Goal: Transaction & Acquisition: Obtain resource

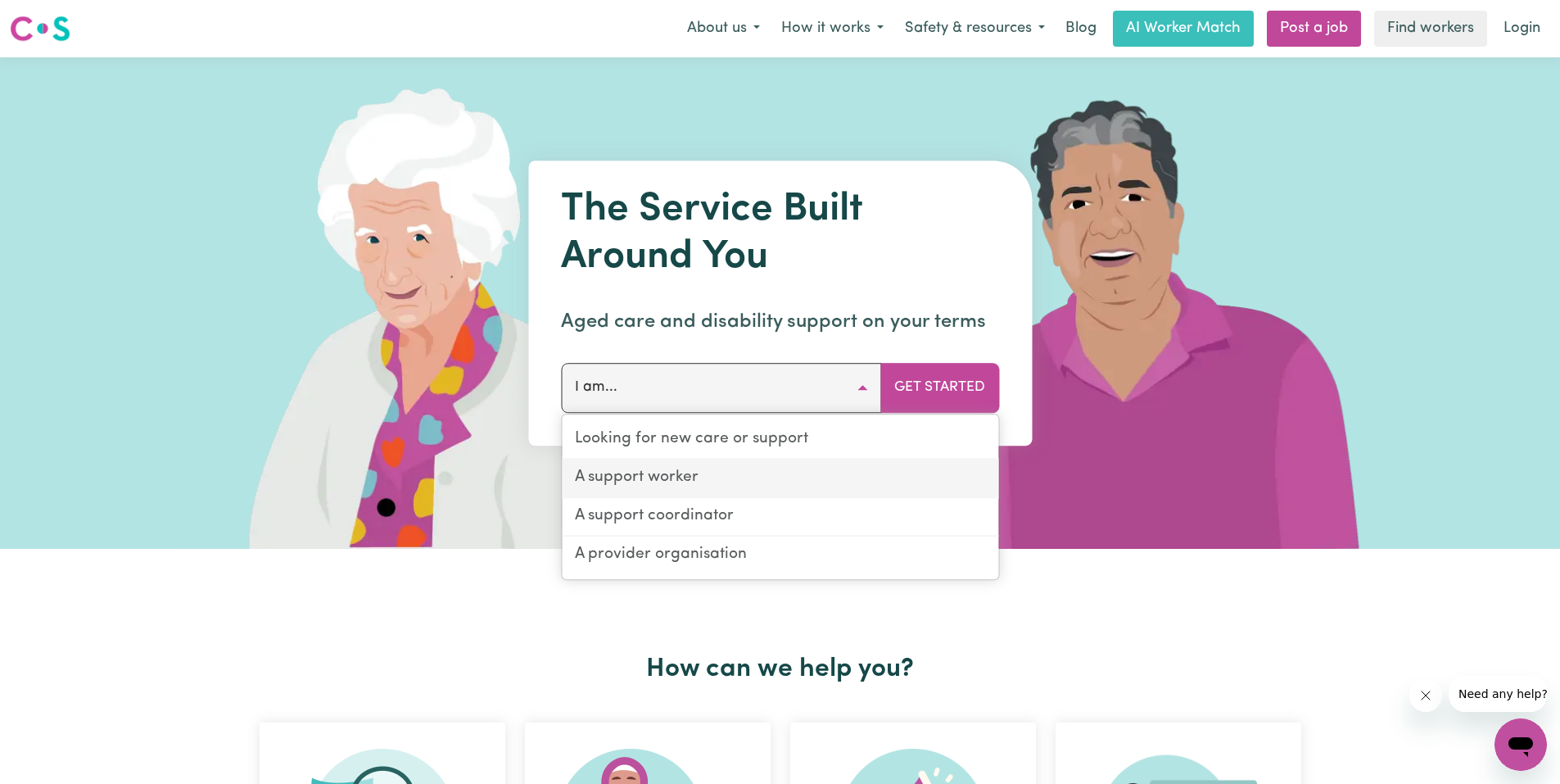
click at [661, 483] on link "A support worker" at bounding box center [780, 478] width 437 height 39
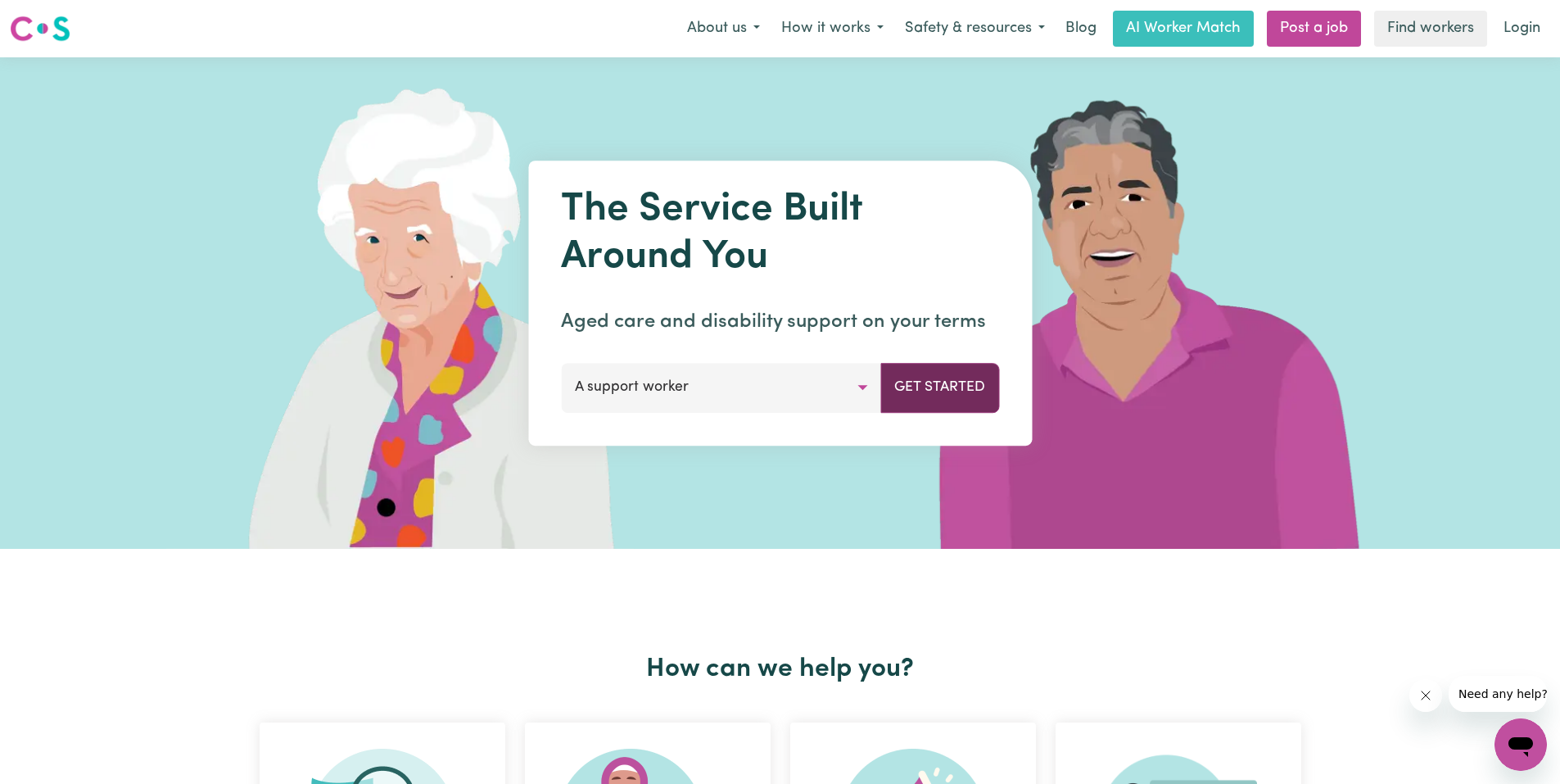
click at [971, 387] on button "Get Started" at bounding box center [940, 388] width 119 height 49
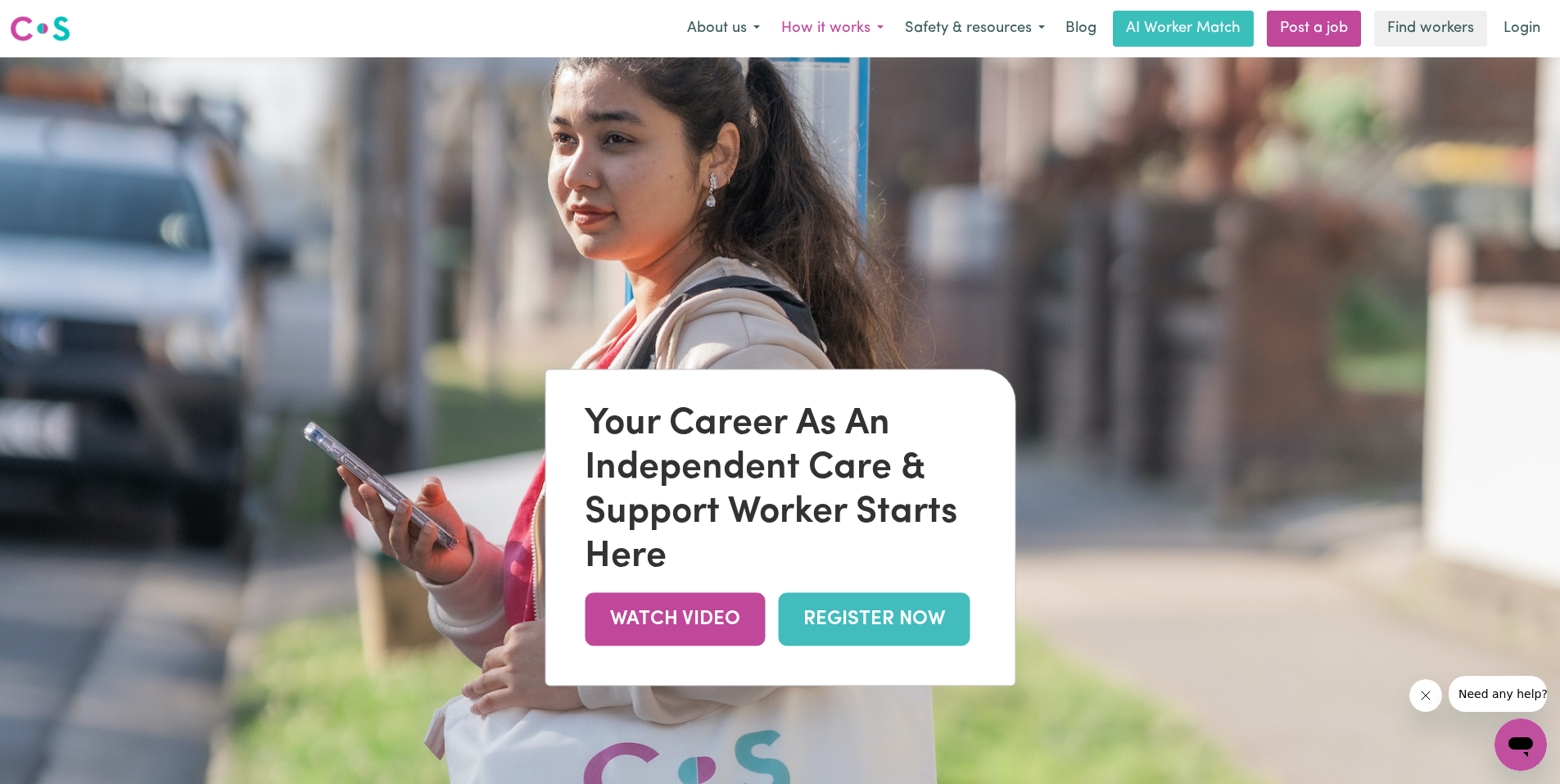
click at [856, 41] on button "How it works" at bounding box center [833, 29] width 124 height 35
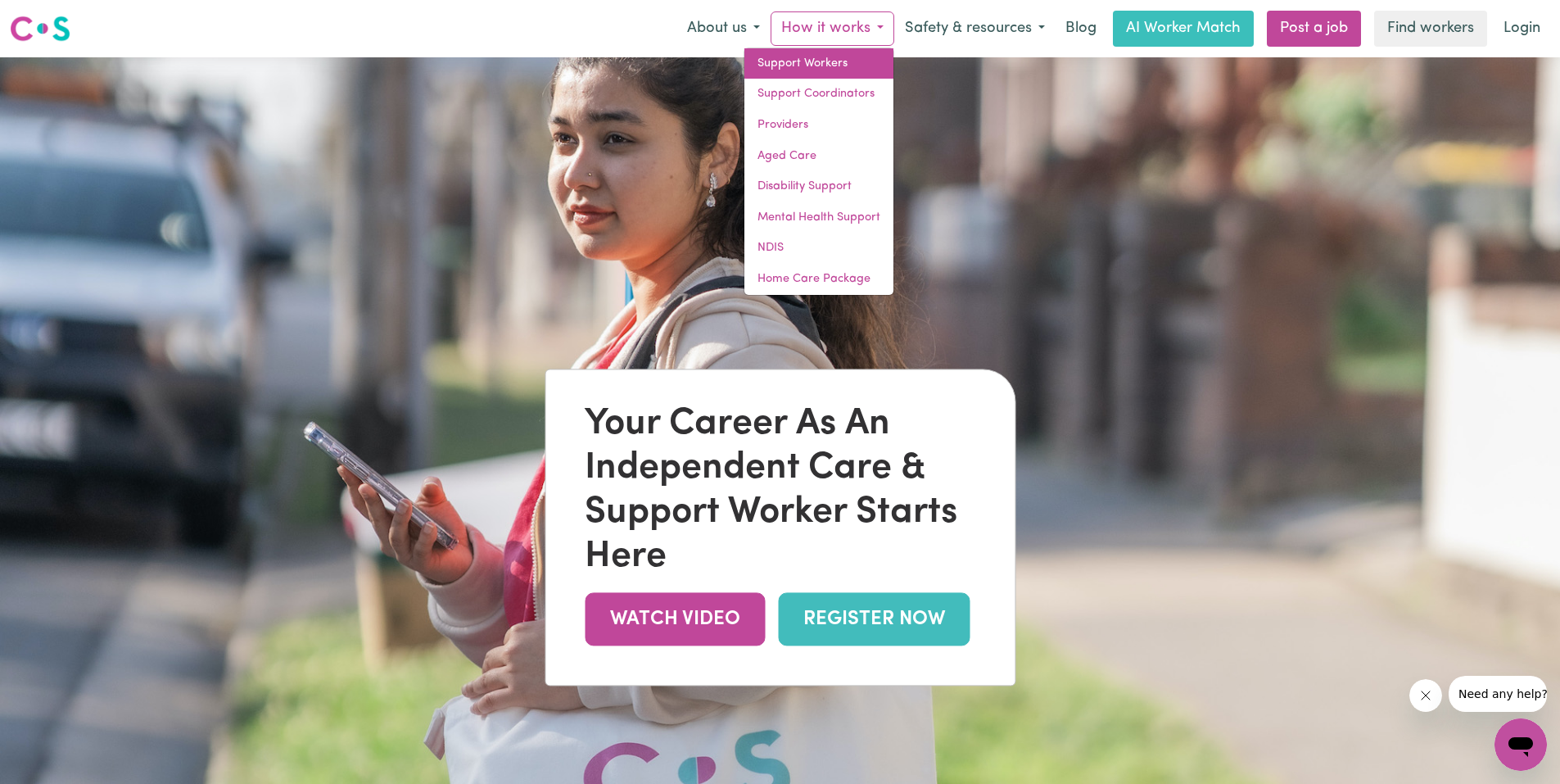
click at [835, 63] on link "Support Workers" at bounding box center [819, 64] width 149 height 31
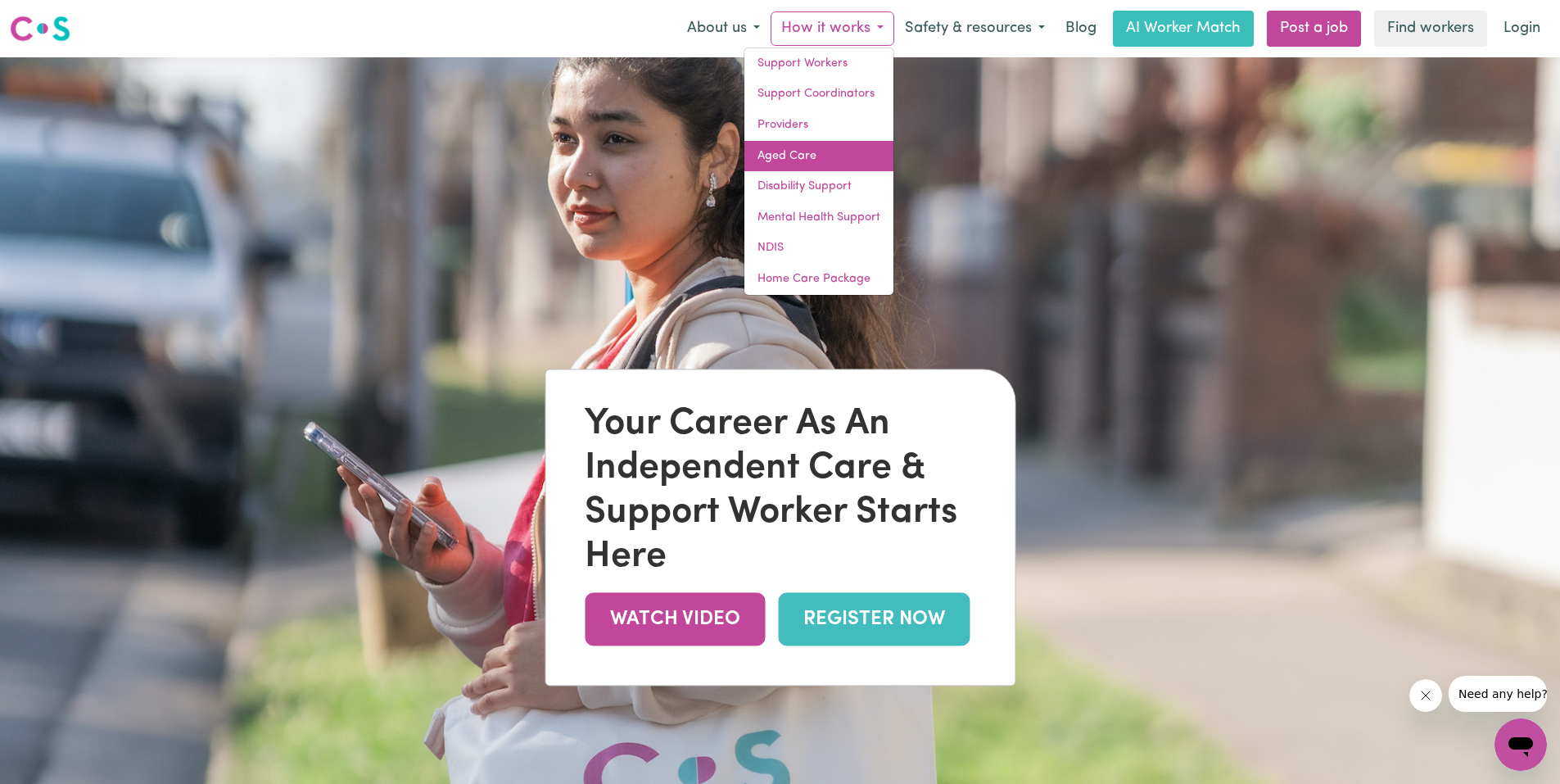
click at [803, 152] on link "Aged Care" at bounding box center [819, 156] width 149 height 31
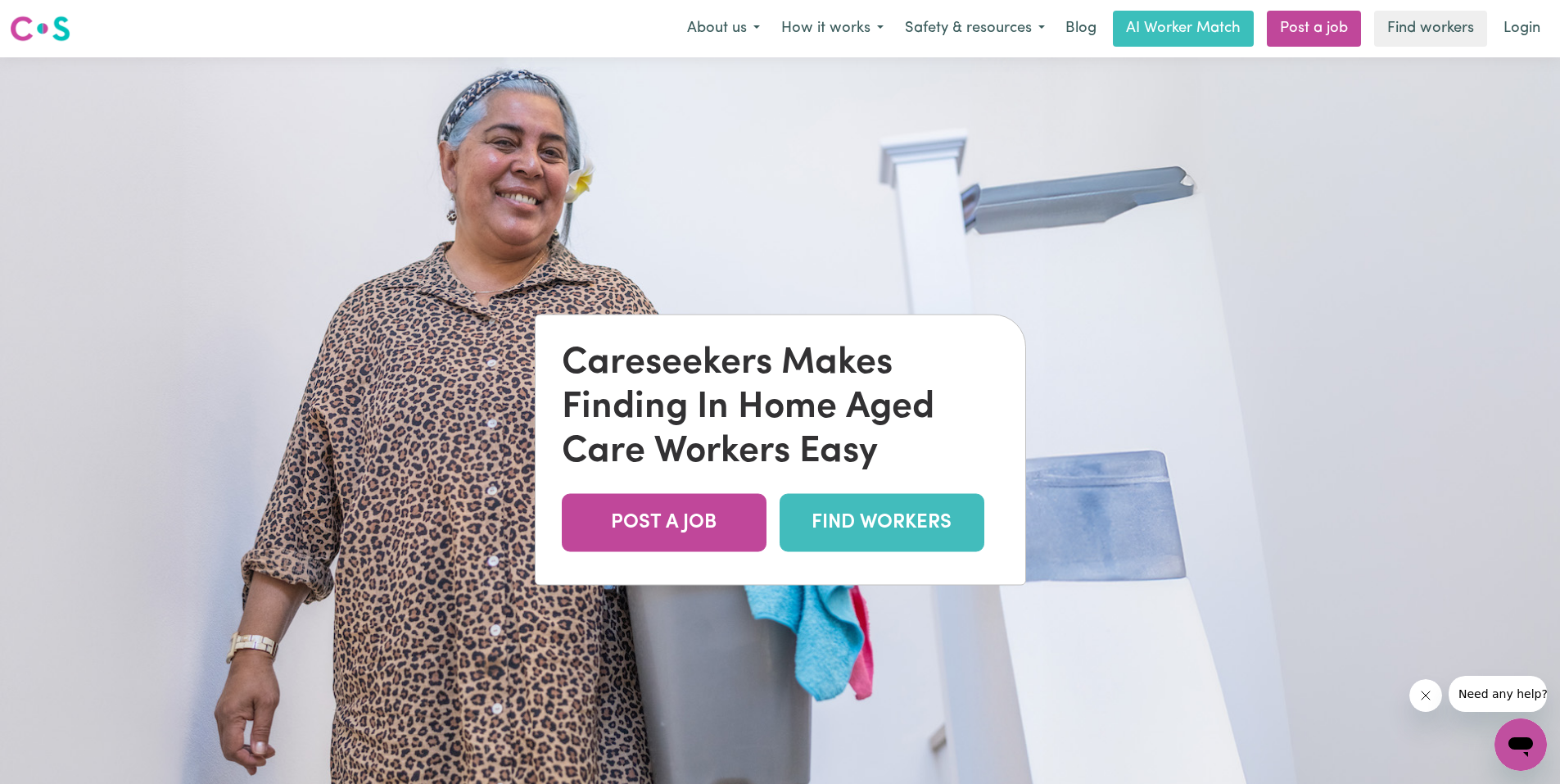
click at [912, 534] on link "FIND WORKERS" at bounding box center [882, 522] width 205 height 58
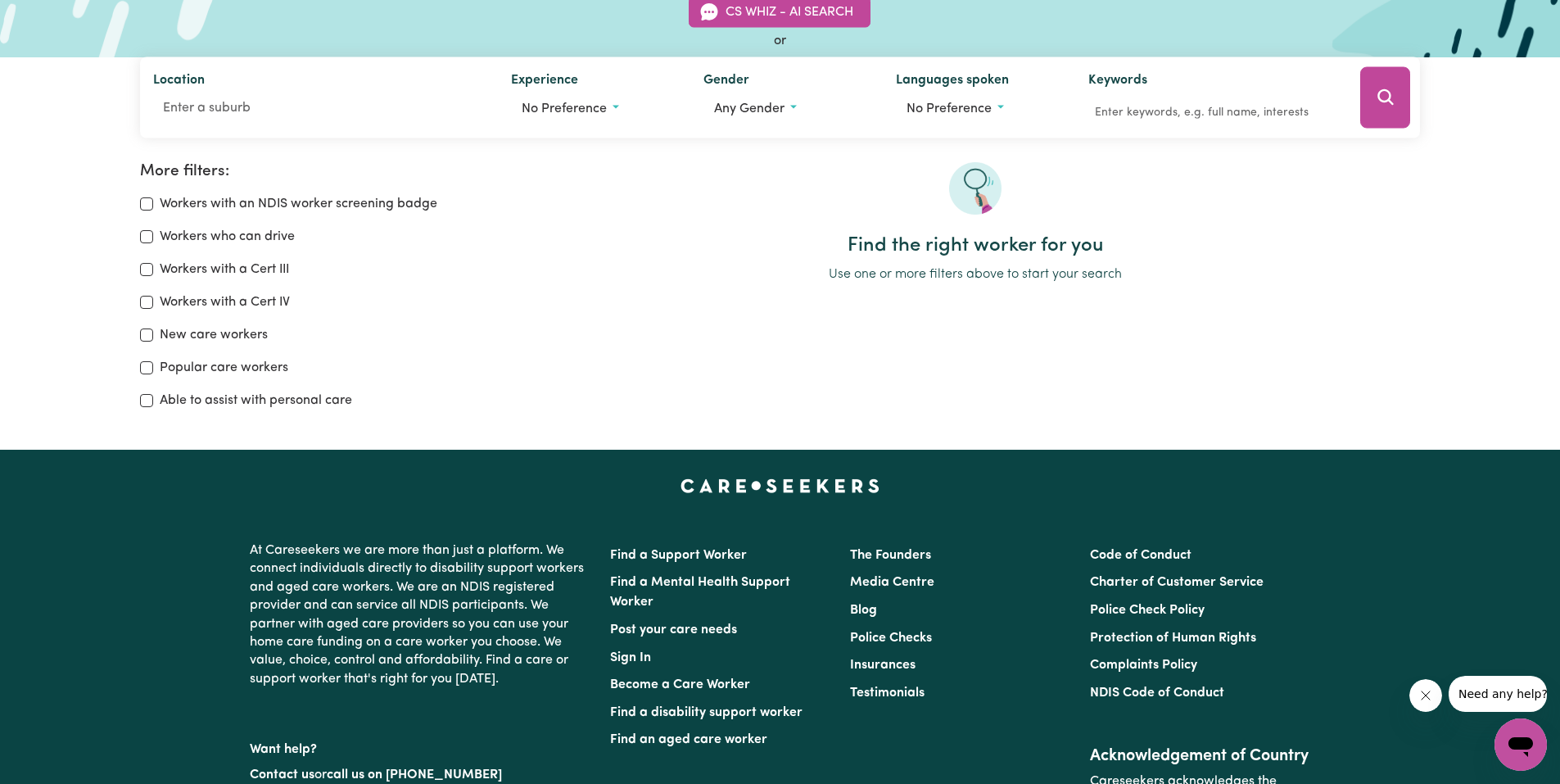
scroll to position [82, 0]
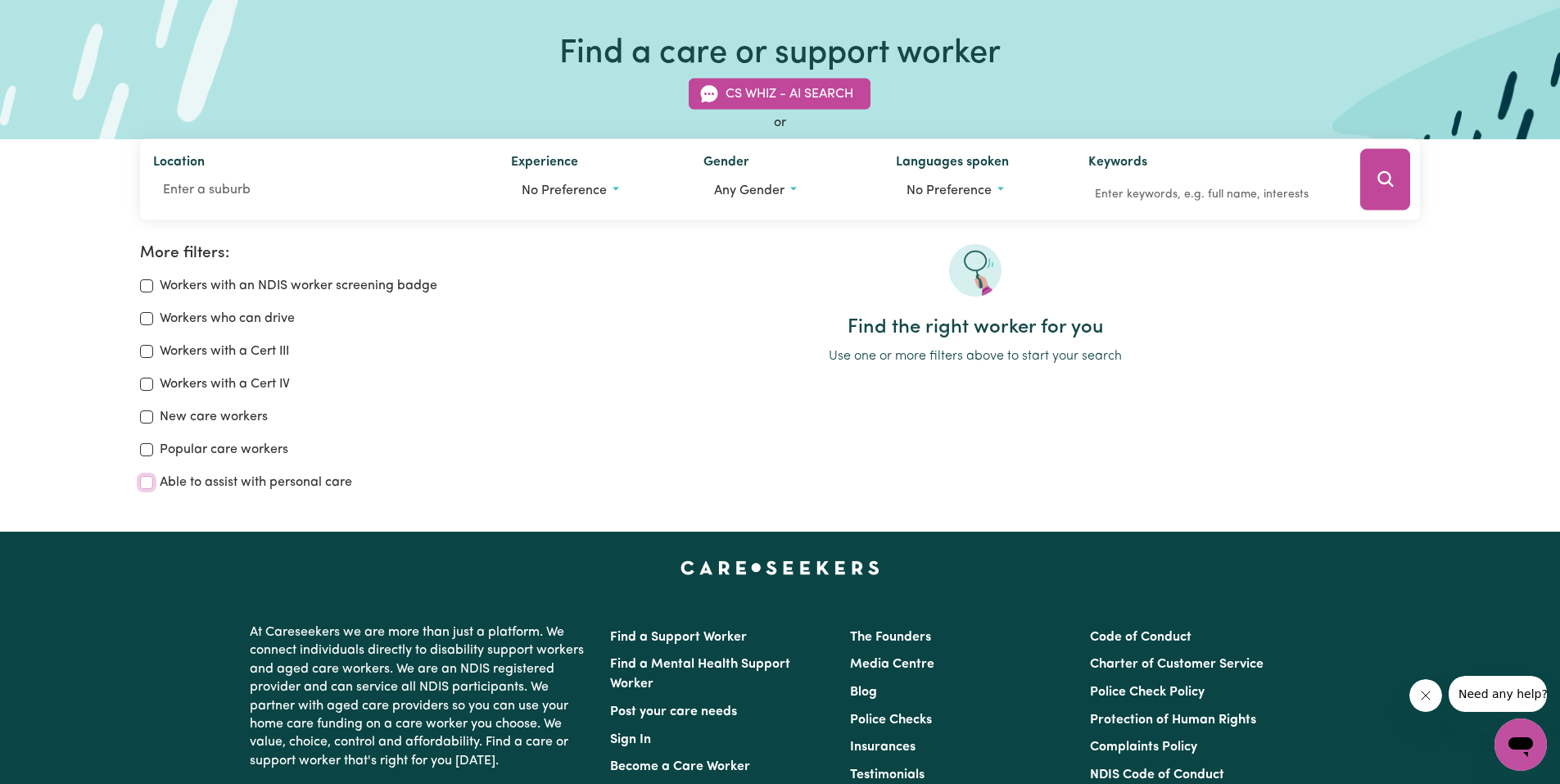
click at [152, 481] on input "Able to assist with personal care" at bounding box center [147, 483] width 13 height 13
checkbox input "true"
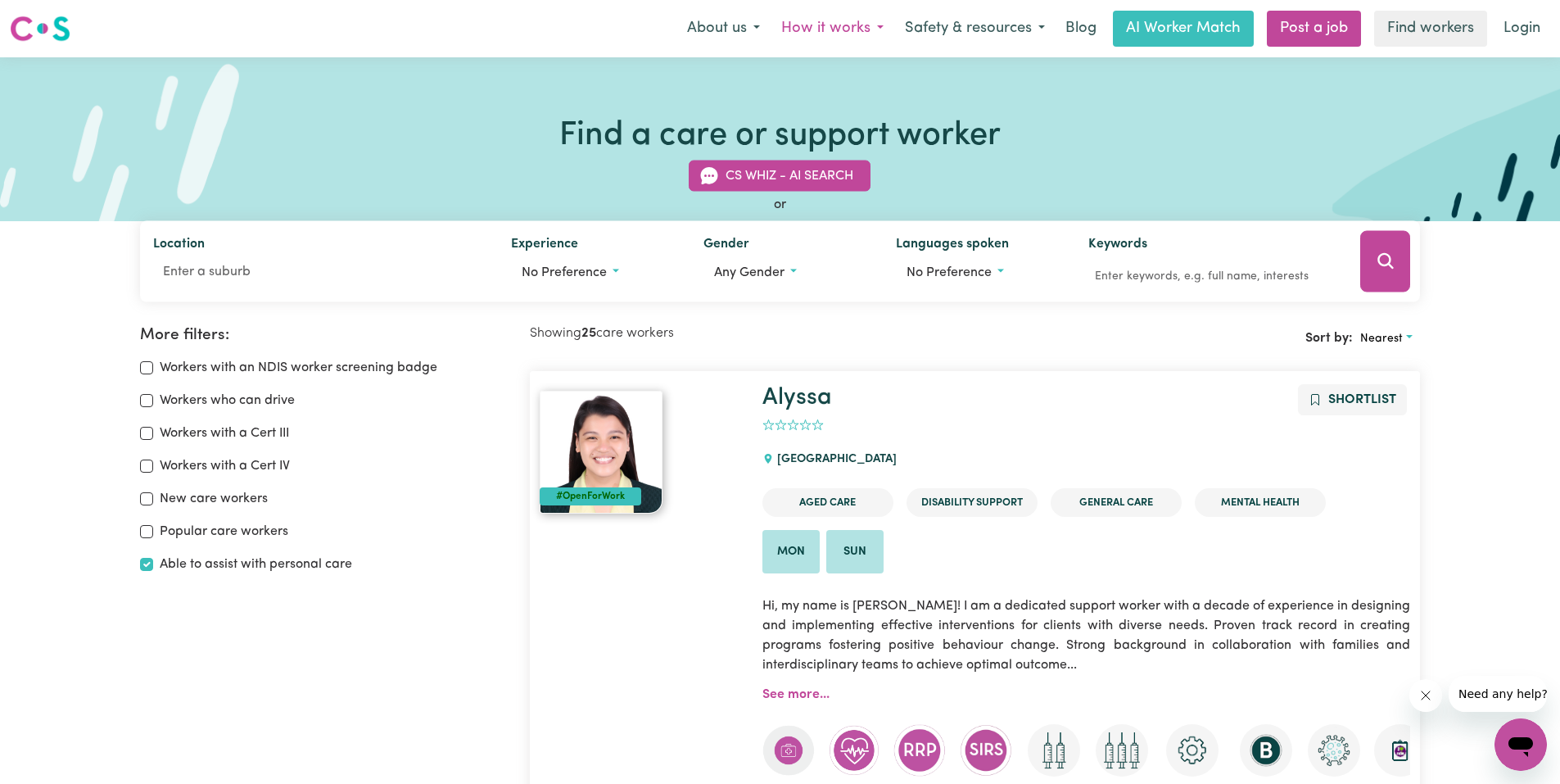
click at [878, 25] on button "How it works" at bounding box center [833, 29] width 124 height 35
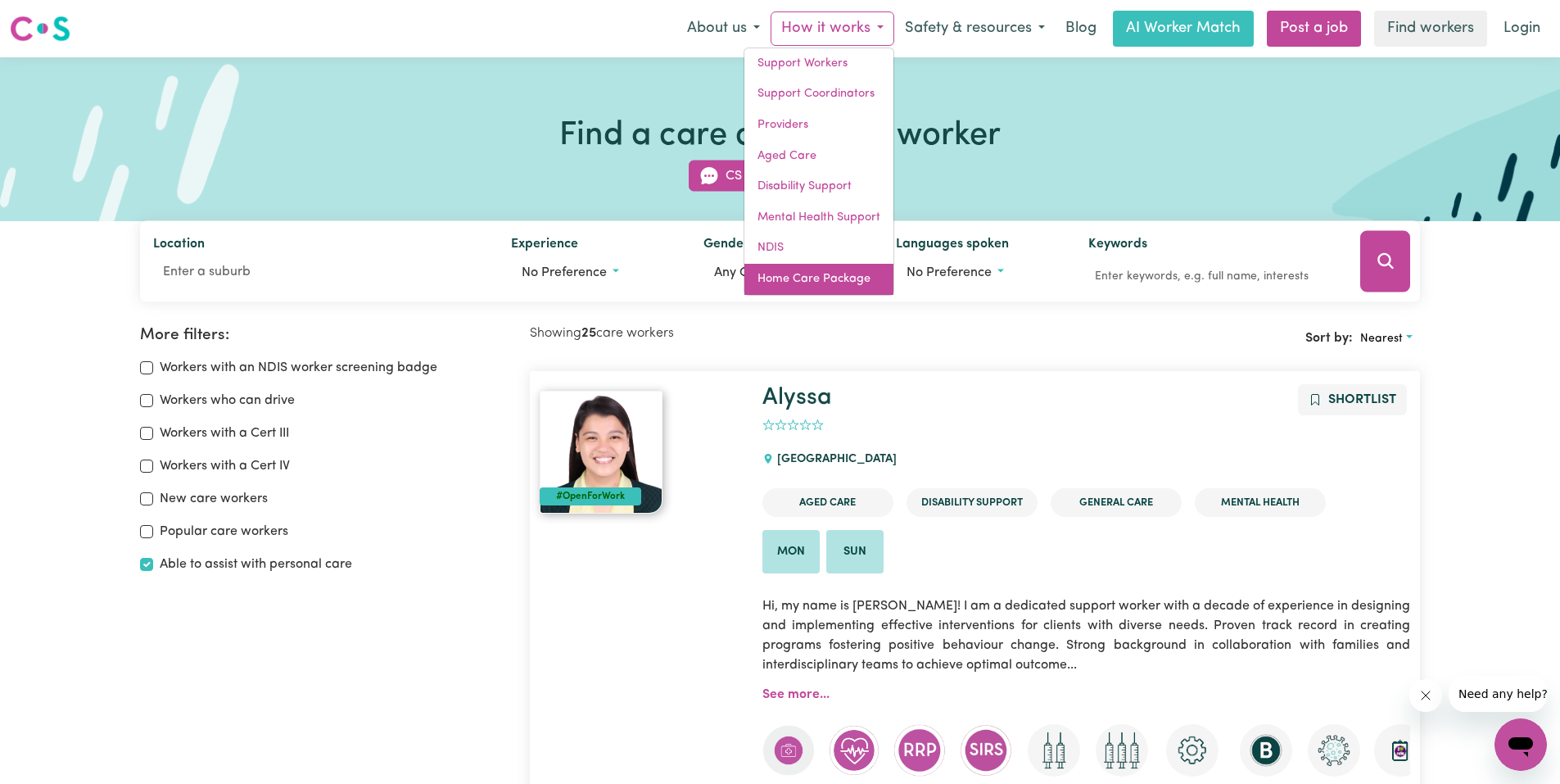
click at [832, 278] on link "Home Care Package" at bounding box center [819, 279] width 149 height 31
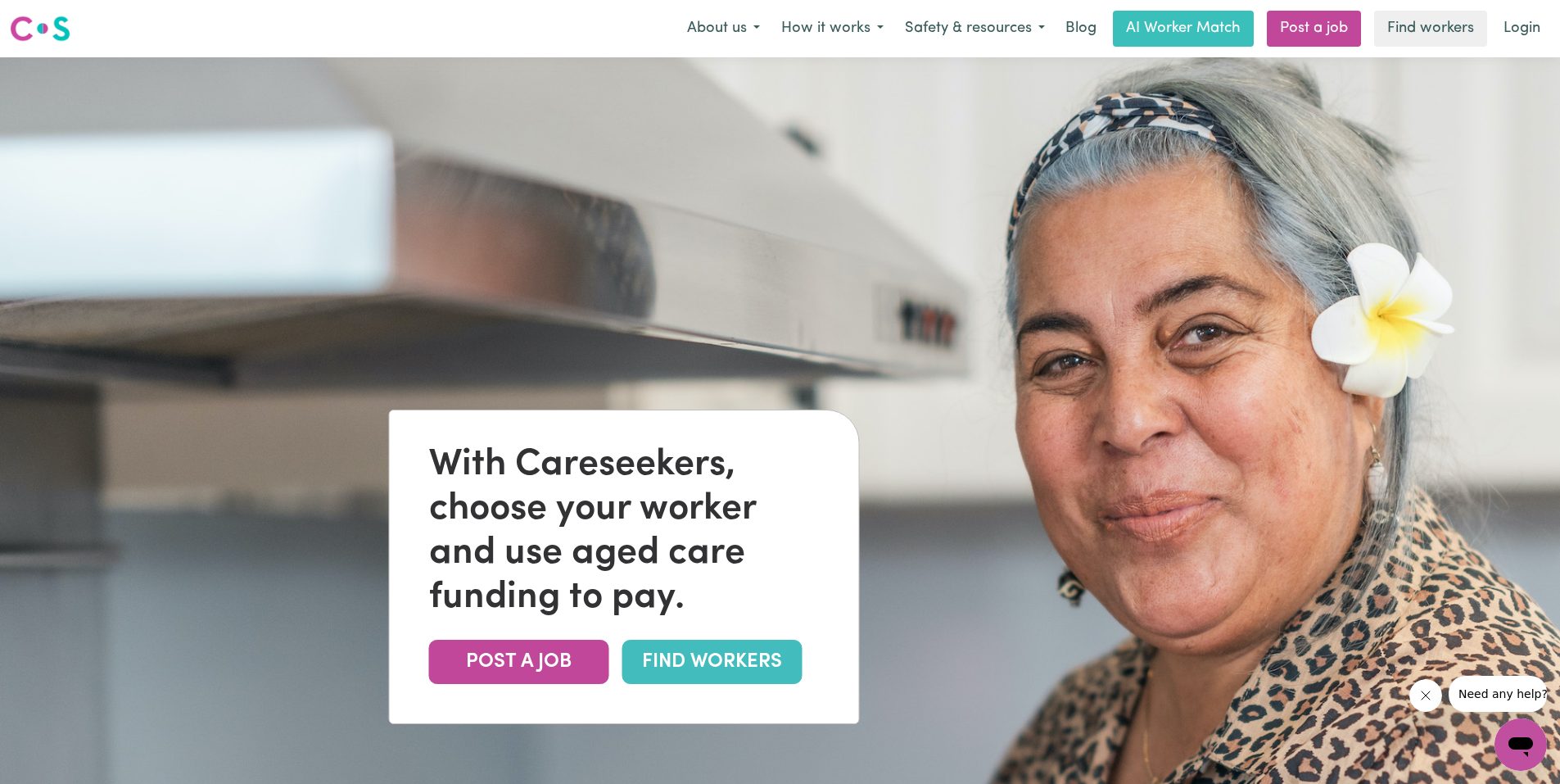
click at [769, 655] on link "FIND WORKERS" at bounding box center [712, 662] width 180 height 44
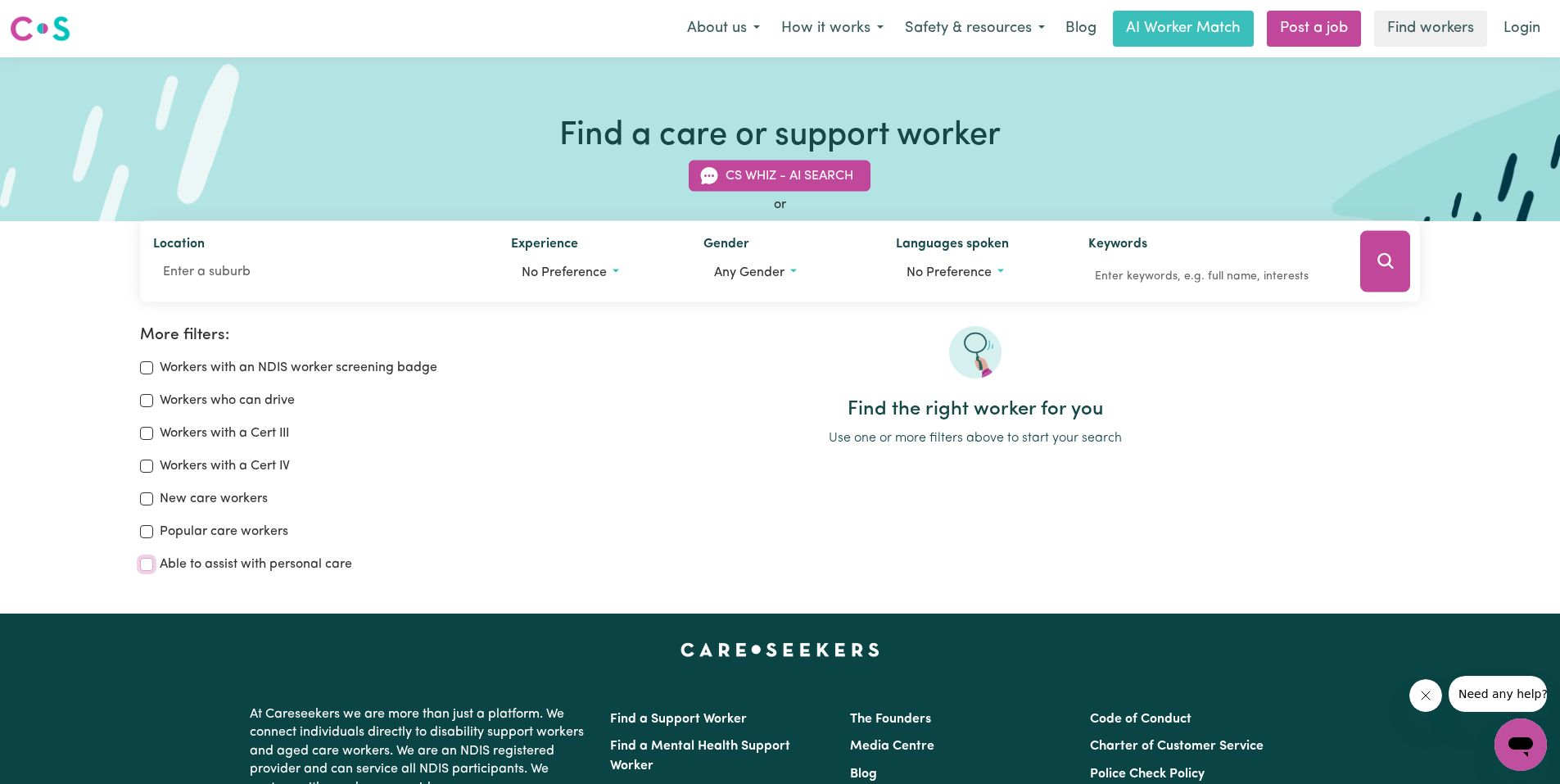
click at [147, 565] on input "Able to assist with personal care" at bounding box center [147, 564] width 13 height 13
checkbox input "true"
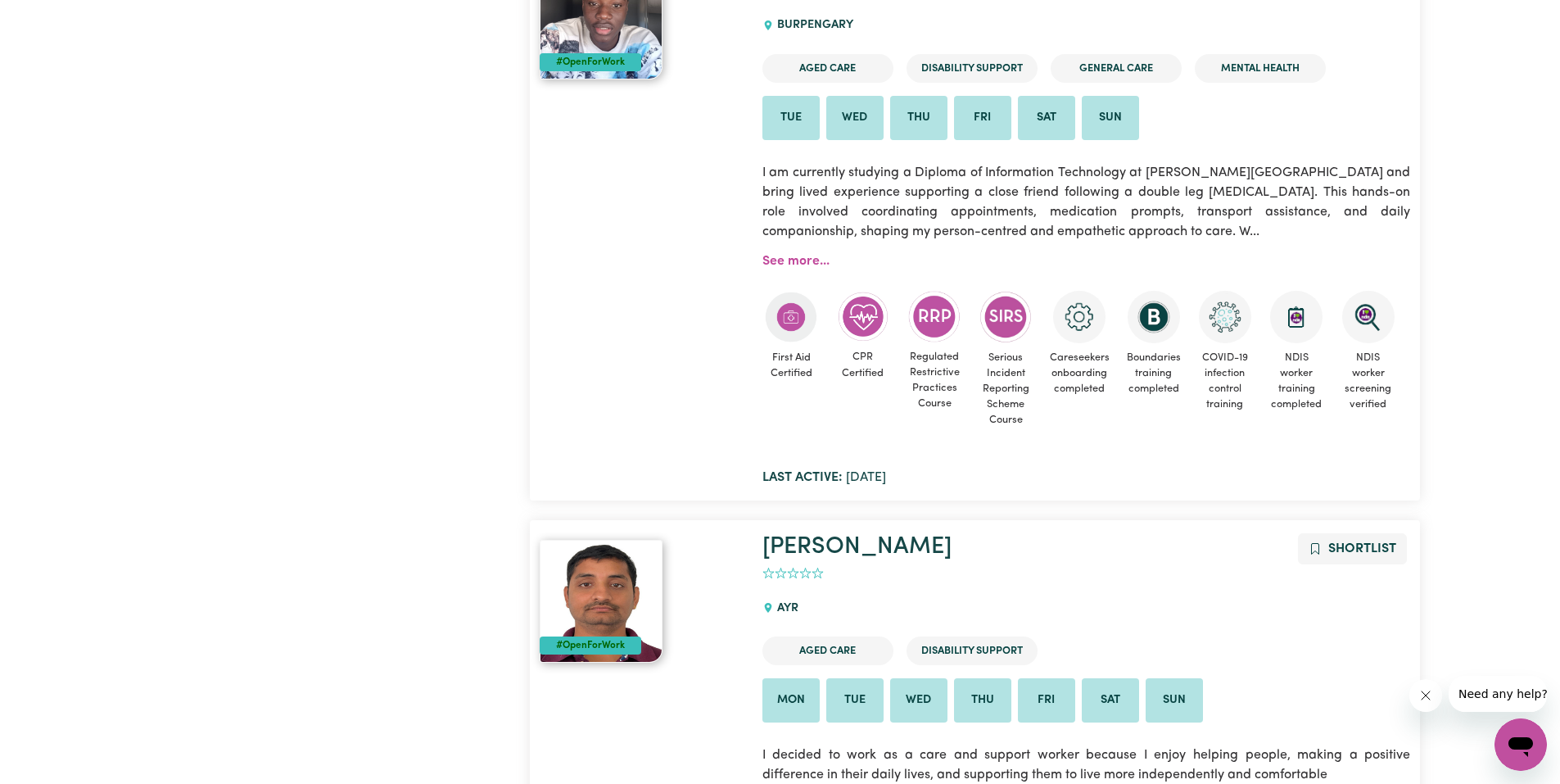
scroll to position [11067, 0]
